Goal: Information Seeking & Learning: Find specific fact

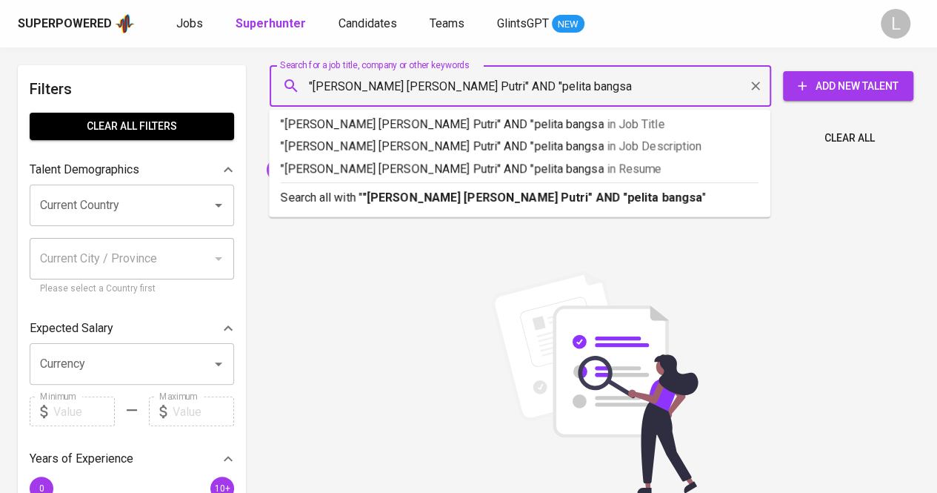
type input ""[PERSON_NAME] [PERSON_NAME] Putri" AND "pelita bangsa""
click at [458, 196] on b ""[PERSON_NAME] [PERSON_NAME] Putri" AND "pelita bangsa"" at bounding box center [534, 197] width 345 height 14
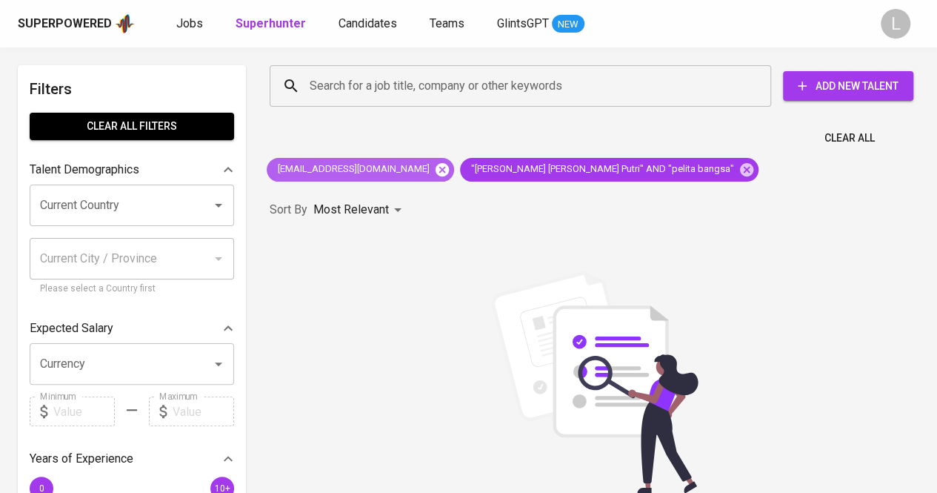
click at [436, 167] on icon at bounding box center [442, 168] width 13 height 13
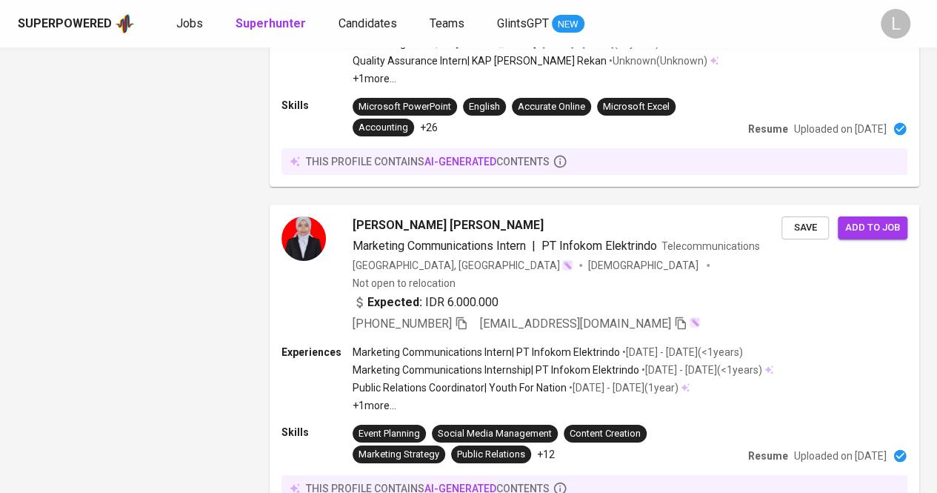
scroll to position [2445, 0]
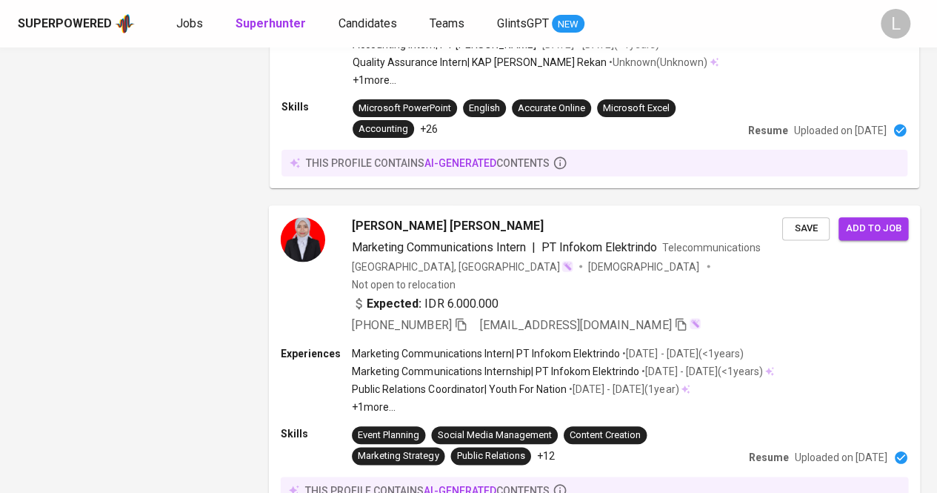
drag, startPoint x: 228, startPoint y: 166, endPoint x: 805, endPoint y: 216, distance: 578.5
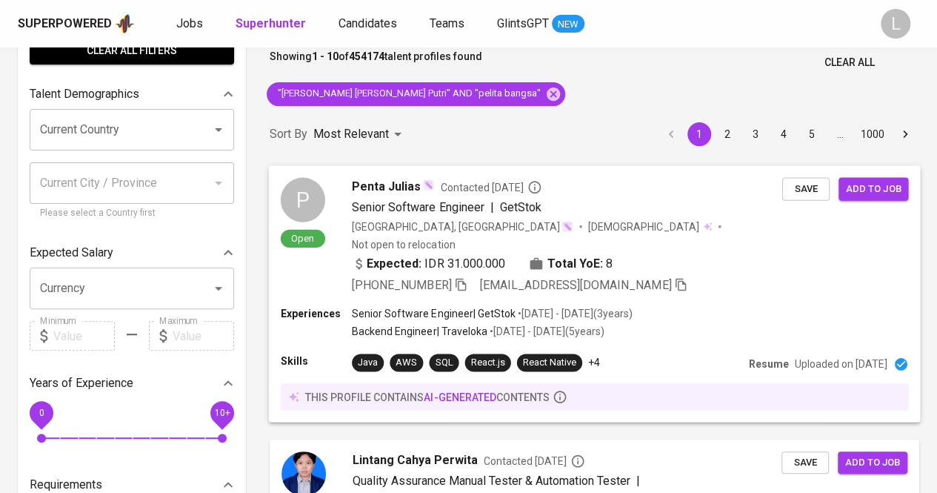
scroll to position [0, 0]
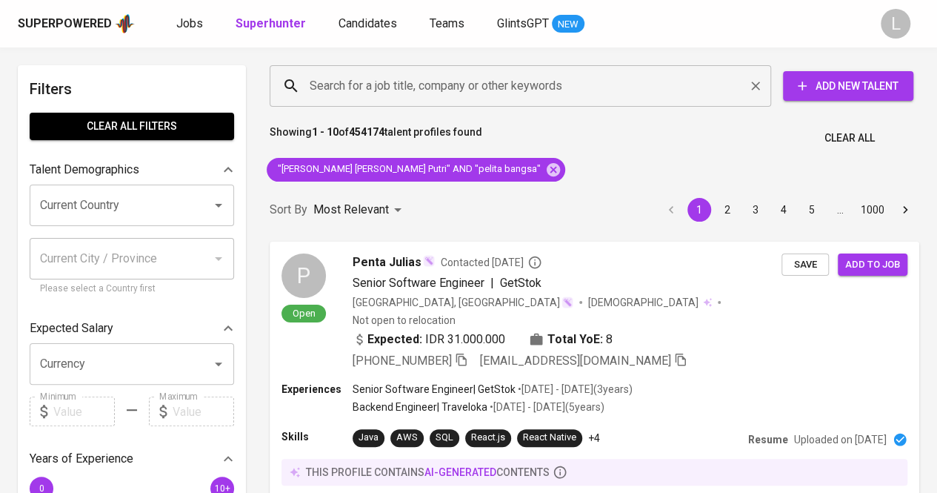
click at [440, 75] on input "Search for a job title, company or other keywords" at bounding box center [524, 86] width 436 height 28
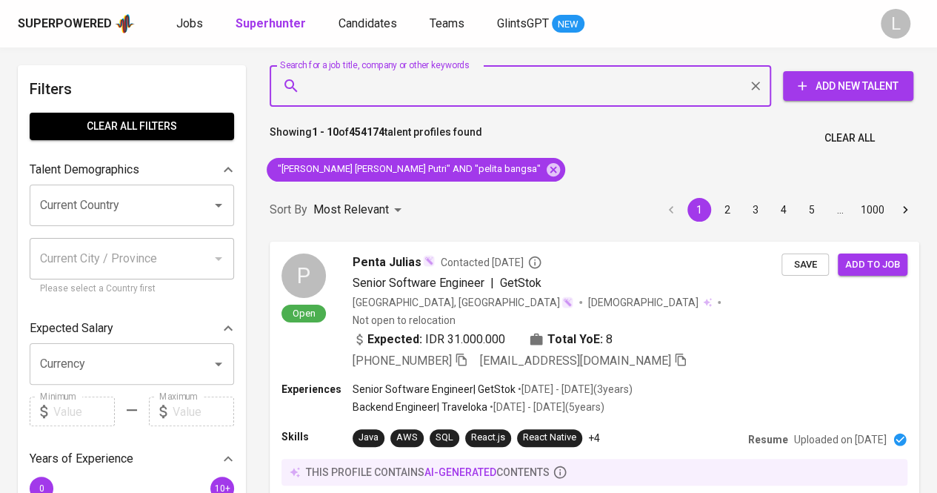
paste input "[EMAIL_ADDRESS][DOMAIN_NAME]"
type input "[EMAIL_ADDRESS][DOMAIN_NAME]"
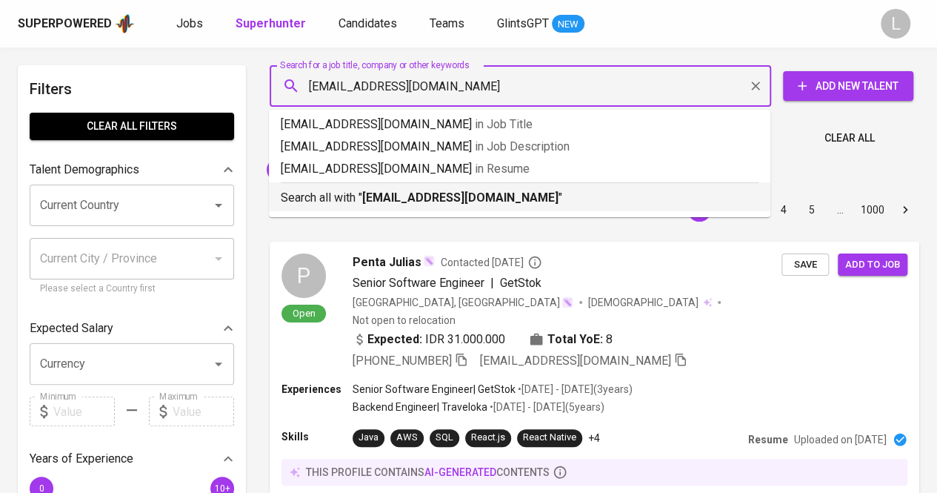
click at [465, 193] on b "[EMAIL_ADDRESS][DOMAIN_NAME]" at bounding box center [460, 197] width 196 height 14
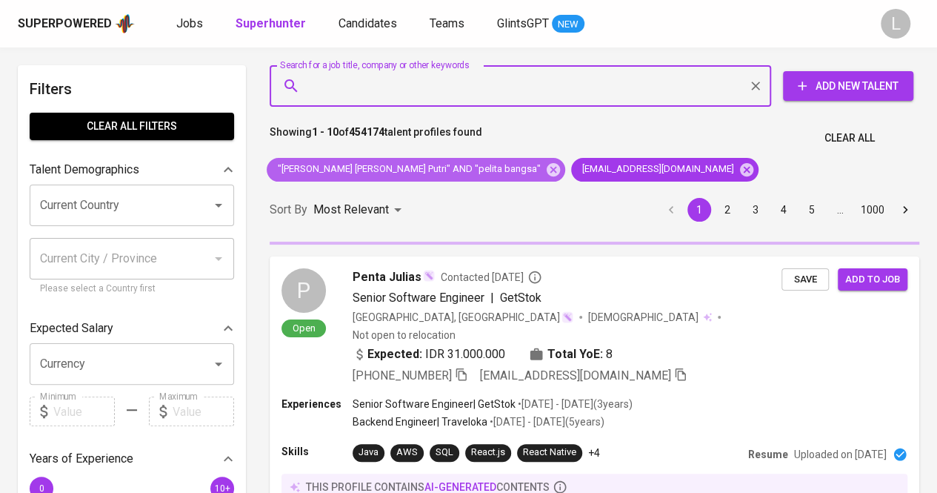
click at [547, 168] on icon at bounding box center [553, 168] width 13 height 13
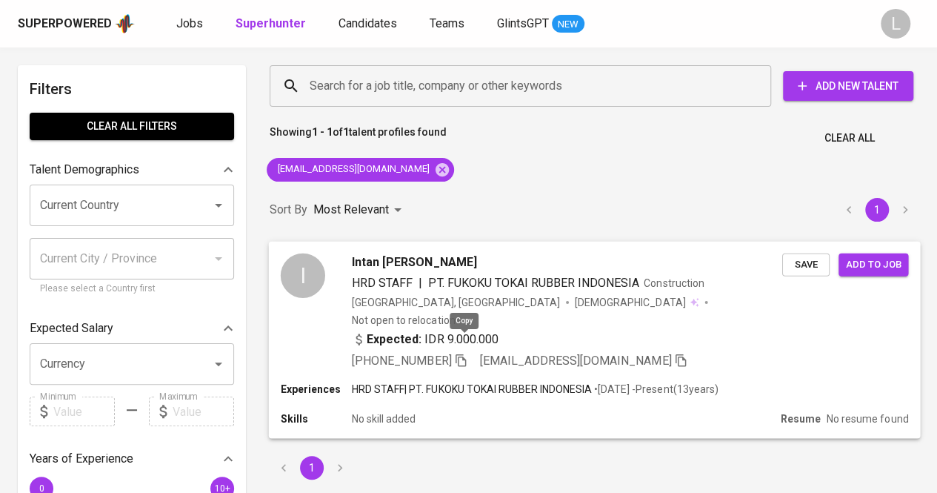
click at [462, 353] on icon "button" at bounding box center [461, 359] width 10 height 13
click at [427, 87] on input "Search for a job title, company or other keywords" at bounding box center [524, 86] width 436 height 28
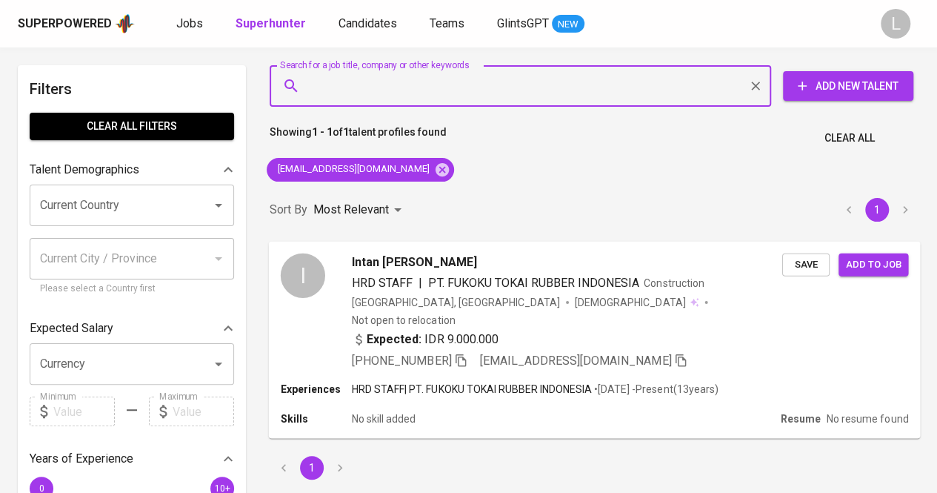
paste input "[EMAIL_ADDRESS][DOMAIN_NAME]"
type input "[EMAIL_ADDRESS][DOMAIN_NAME]"
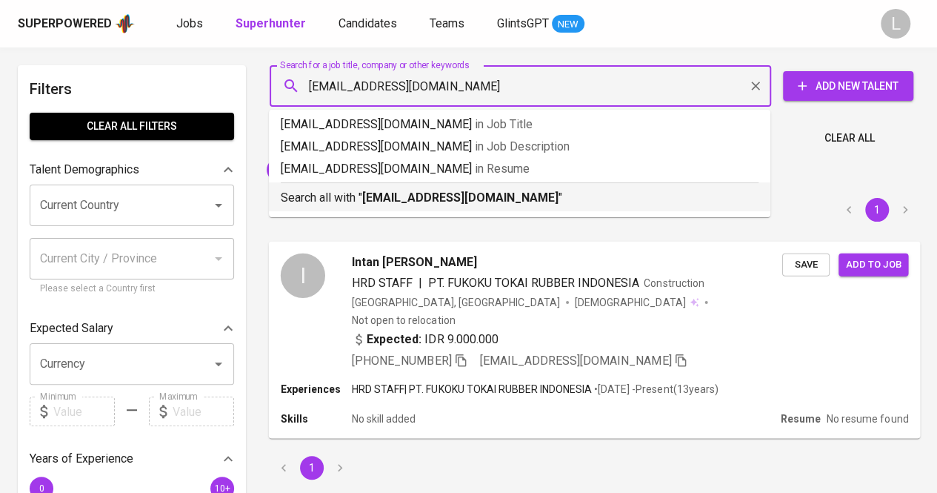
click at [434, 187] on div "Search all with " [EMAIL_ADDRESS][DOMAIN_NAME] "" at bounding box center [520, 194] width 478 height 24
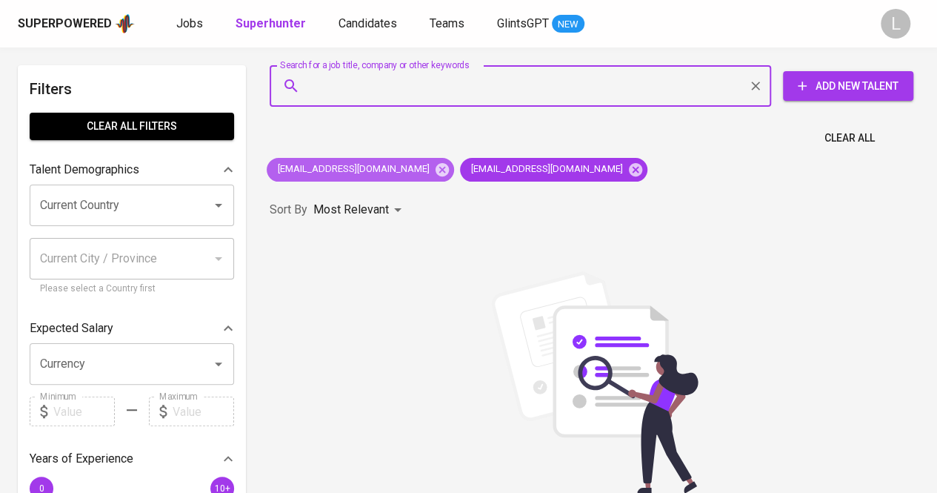
click at [415, 165] on span "[EMAIL_ADDRESS][DOMAIN_NAME]" at bounding box center [353, 169] width 172 height 14
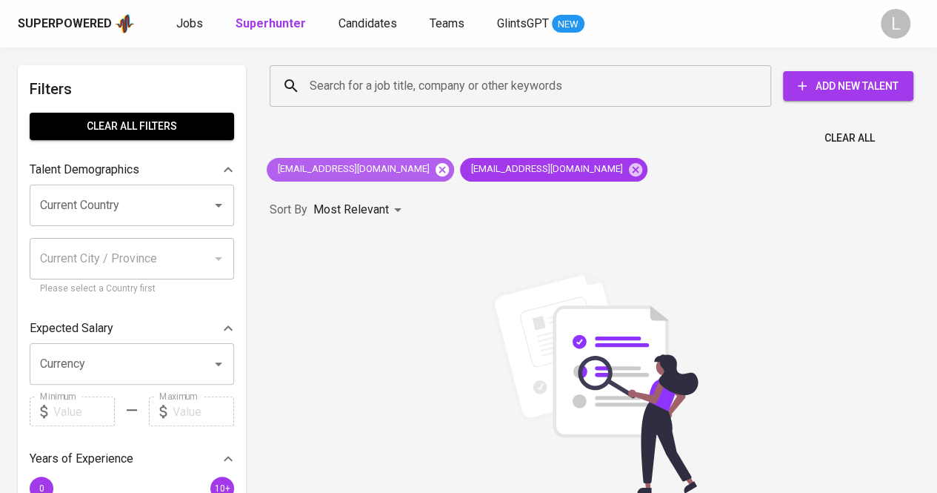
click at [436, 168] on icon at bounding box center [442, 168] width 13 height 13
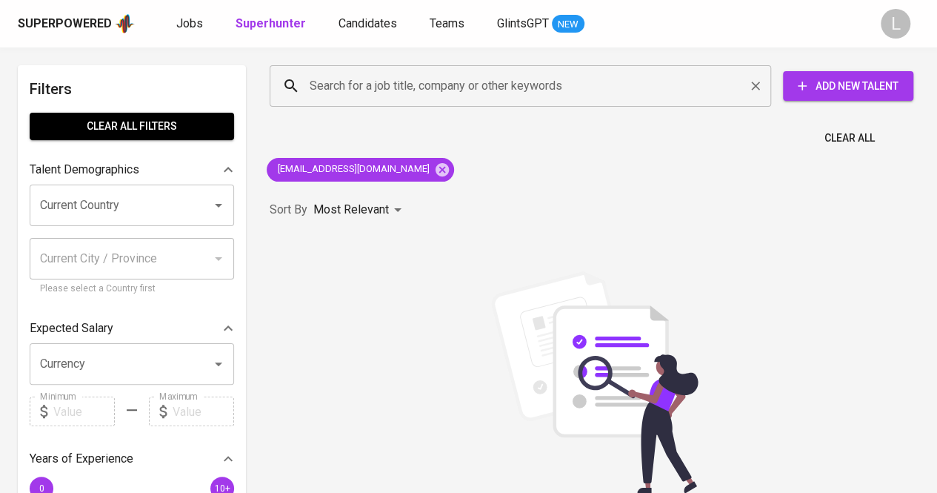
click at [371, 87] on input "Search for a job title, company or other keywords" at bounding box center [524, 86] width 436 height 28
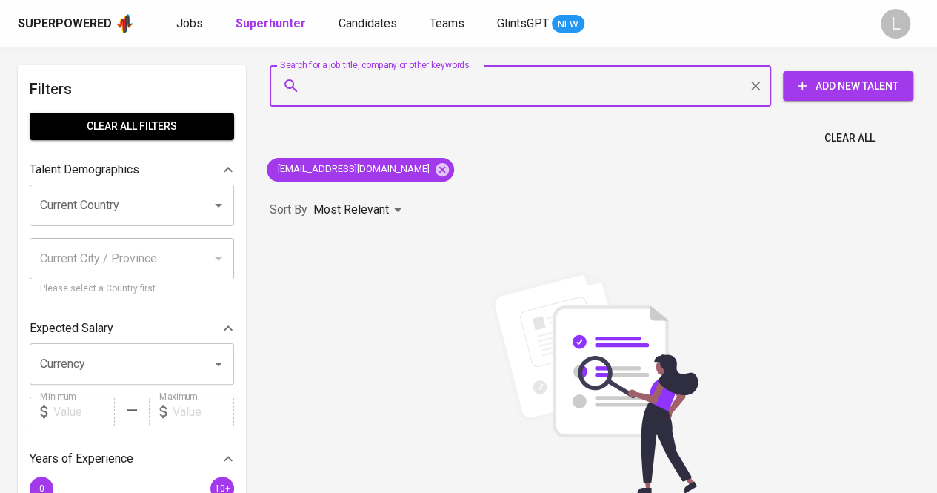
paste input "[EMAIL_ADDRESS][DOMAIN_NAME]"
type input "[EMAIL_ADDRESS][DOMAIN_NAME]"
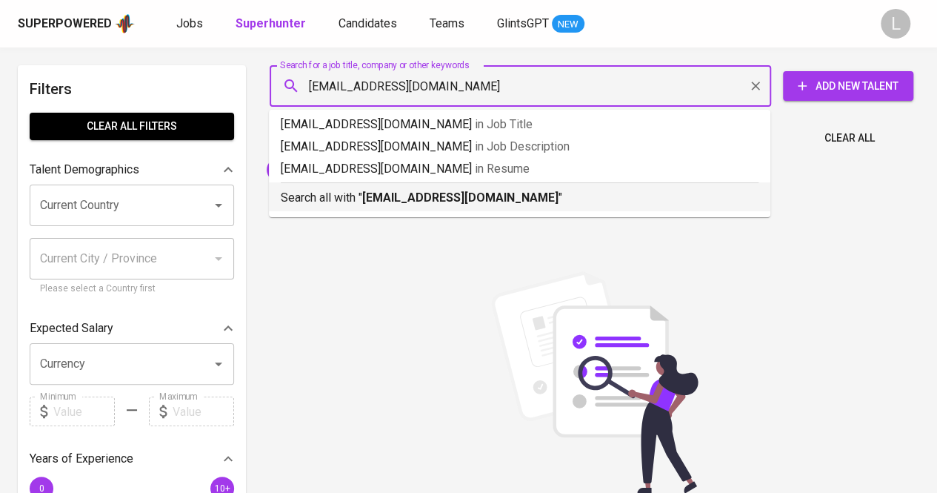
click at [424, 195] on b "[EMAIL_ADDRESS][DOMAIN_NAME]" at bounding box center [460, 197] width 196 height 14
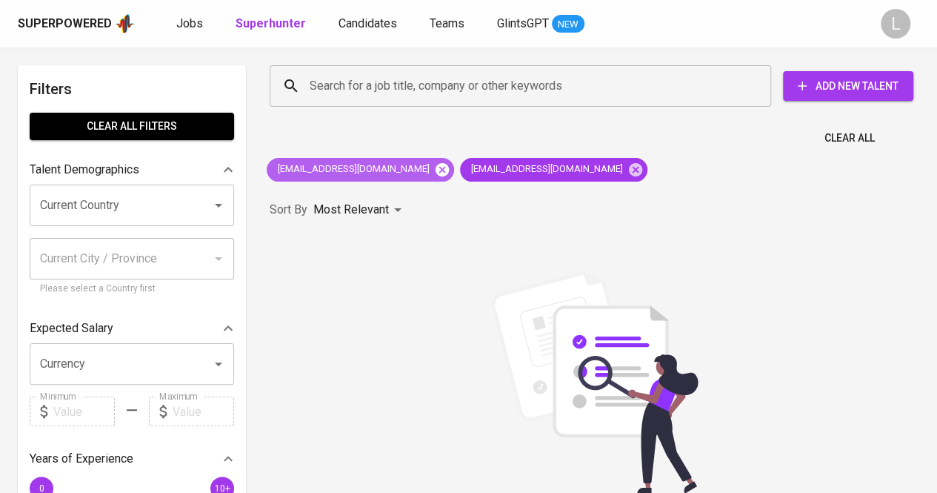
click at [434, 167] on icon at bounding box center [442, 170] width 16 height 16
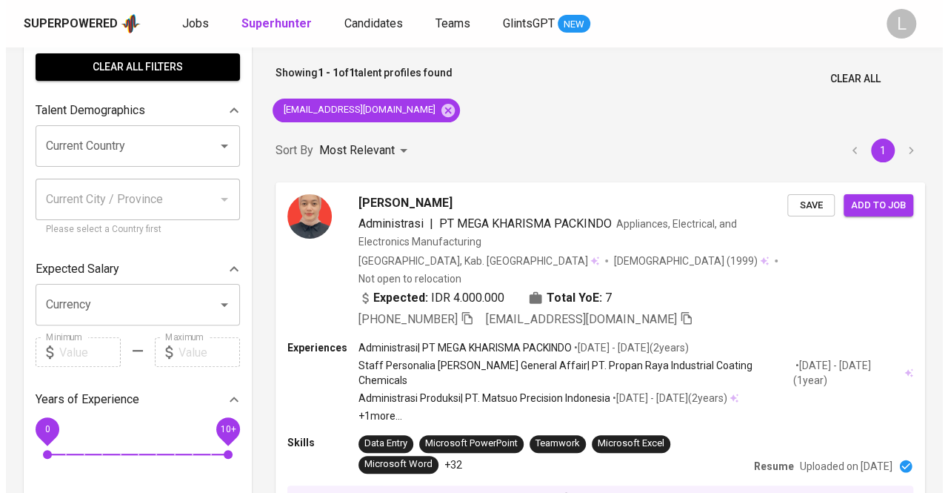
scroll to position [74, 0]
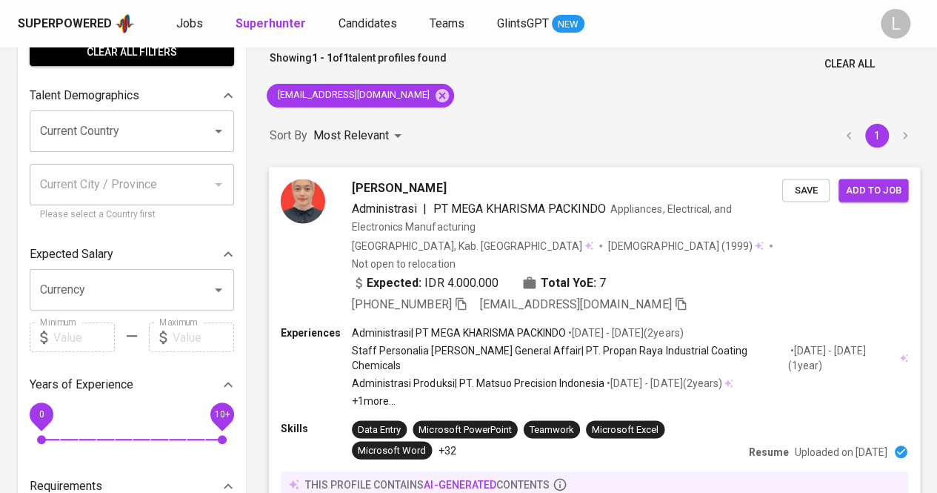
click at [400, 181] on span "[PERSON_NAME]" at bounding box center [399, 188] width 94 height 18
